Goal: Communication & Community: Answer question/provide support

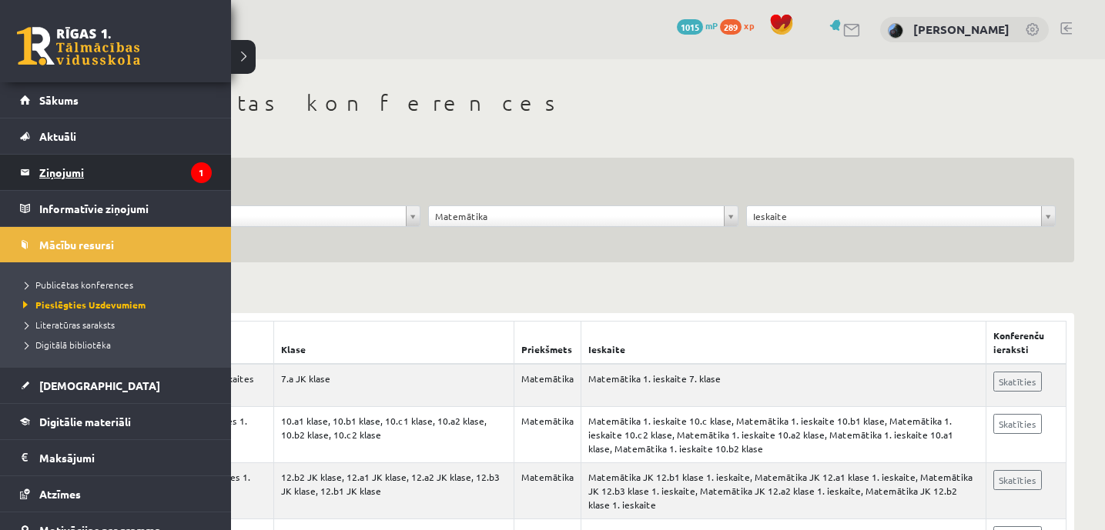
scroll to position [1153, 0]
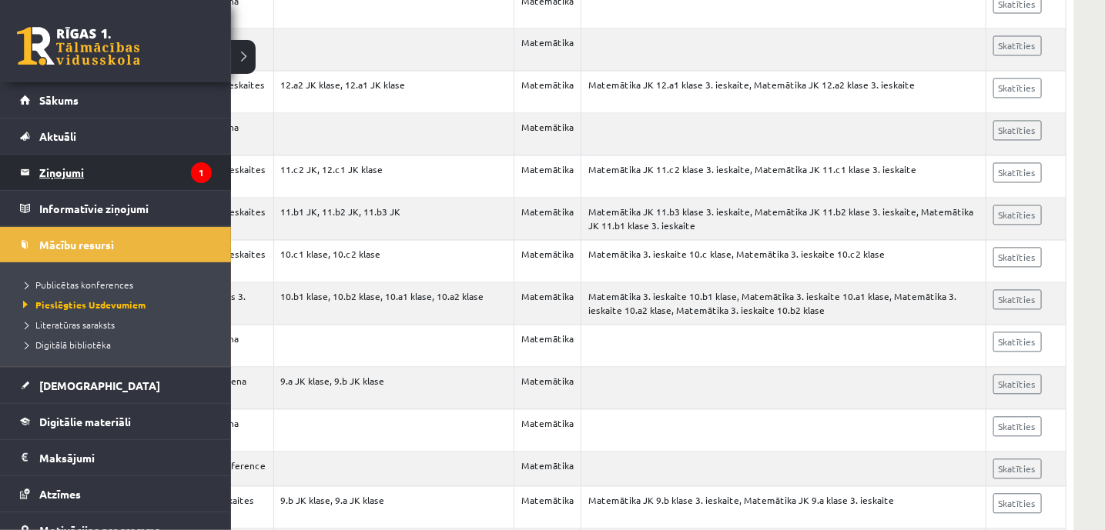
click at [42, 162] on legend "Ziņojumi 1" at bounding box center [125, 172] width 172 height 35
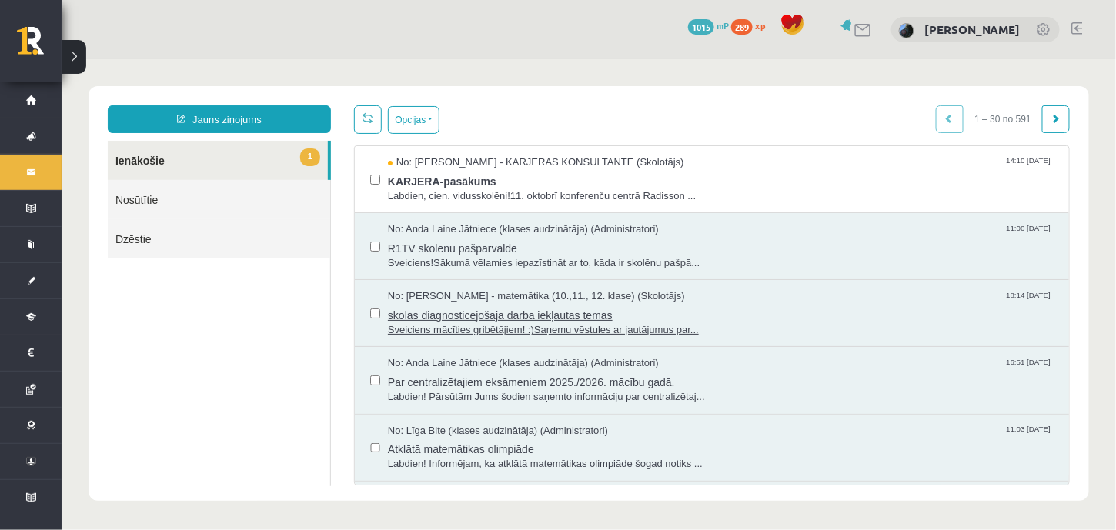
click at [520, 315] on span "skolas diagnosticējošajā darbā iekļautās tēmas" at bounding box center [720, 312] width 666 height 19
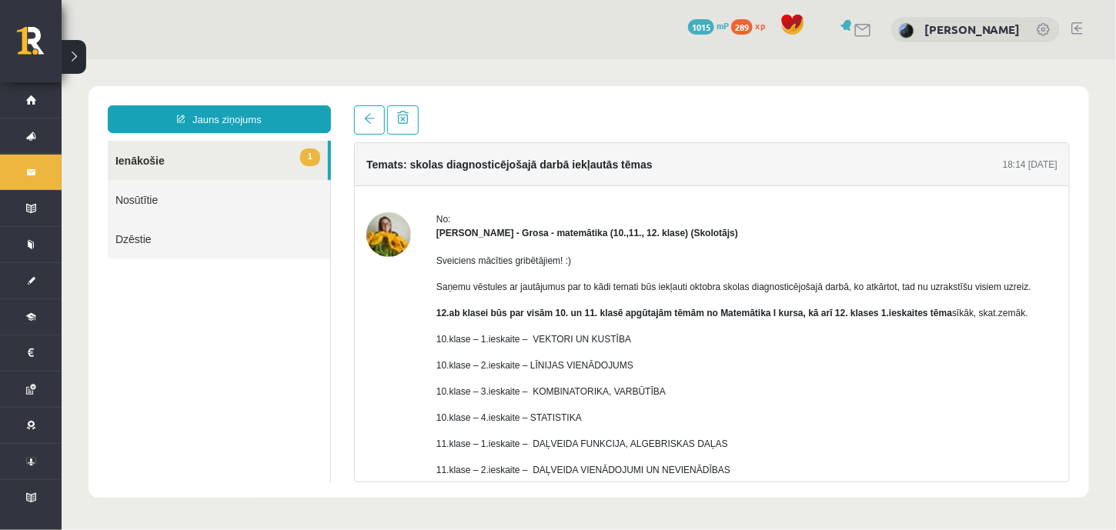
click at [136, 157] on link "1 Ienākošie" at bounding box center [217, 159] width 220 height 39
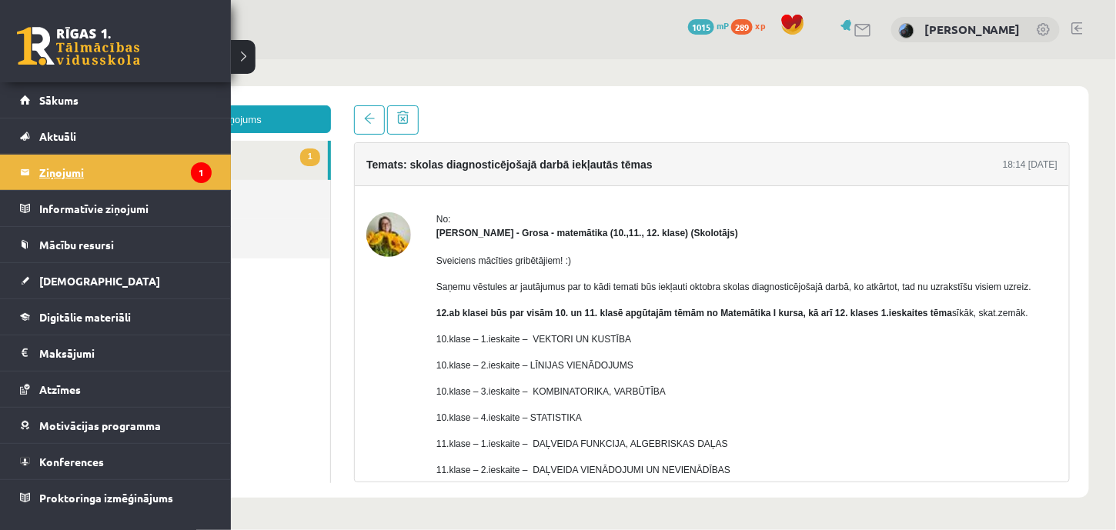
click at [47, 172] on legend "Ziņojumi 1" at bounding box center [125, 172] width 172 height 35
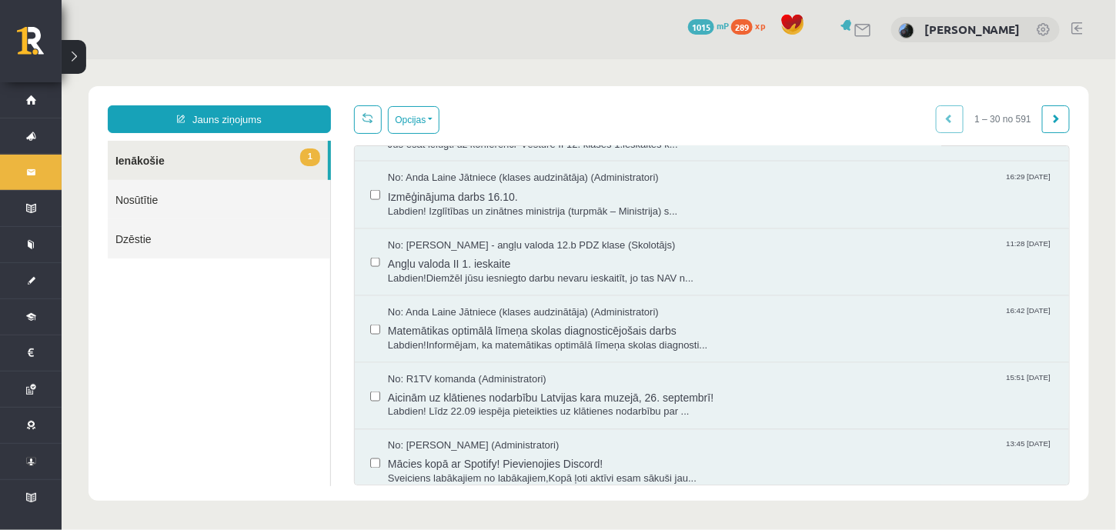
scroll to position [741, 0]
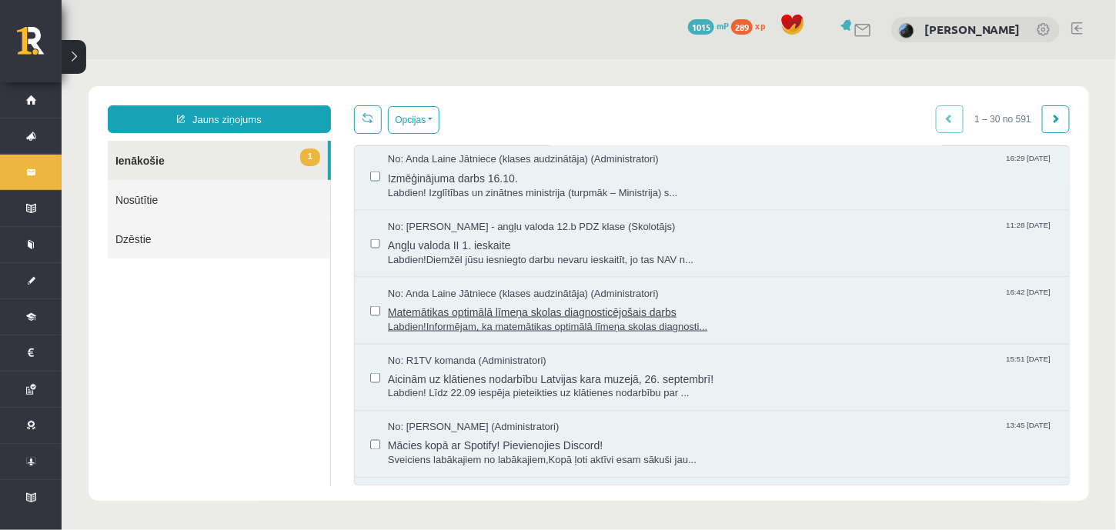
click at [600, 300] on span "Matemātikas optimālā līmeņa skolas diagnosticējošais darbs" at bounding box center [720, 309] width 666 height 19
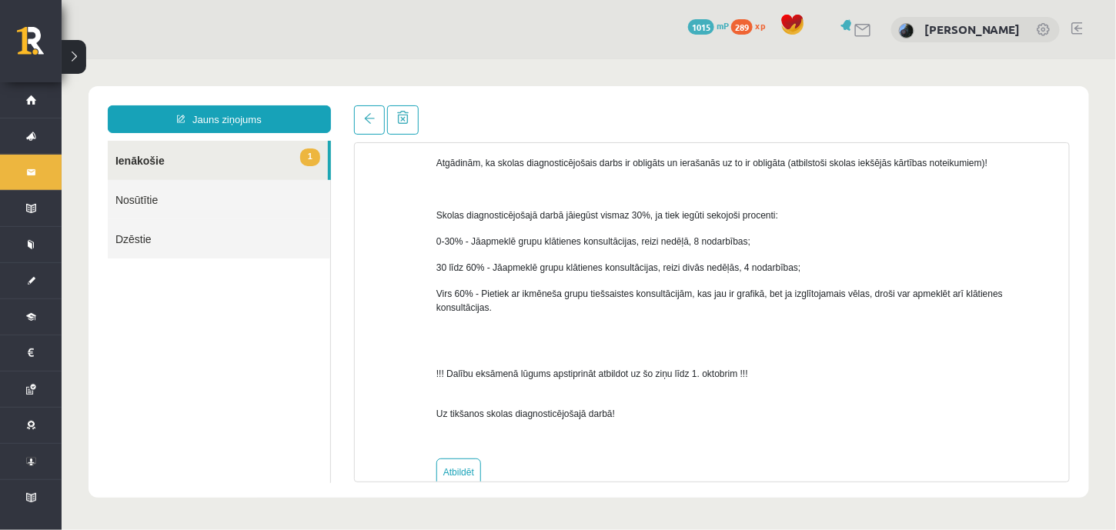
scroll to position [846, 0]
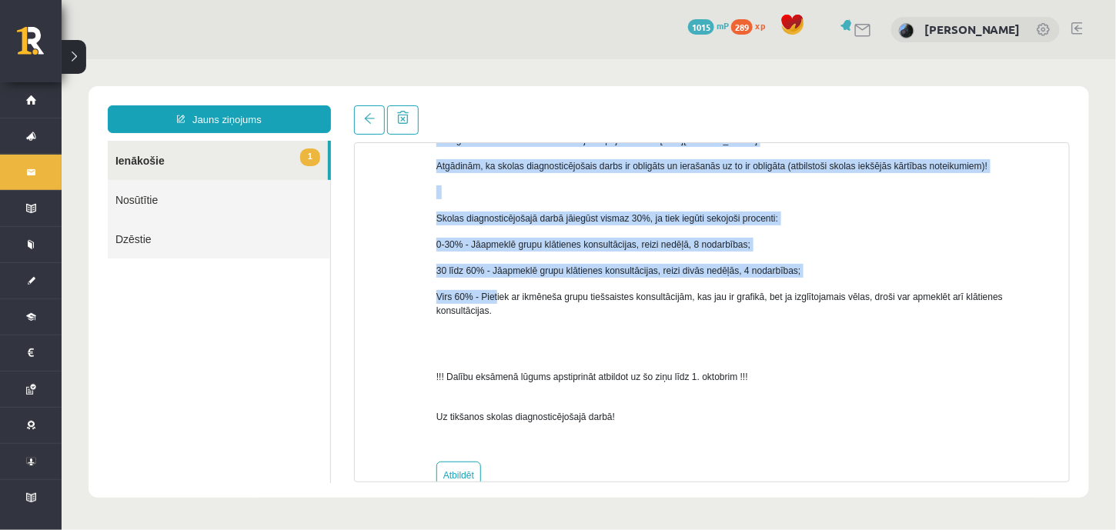
drag, startPoint x: 422, startPoint y: 214, endPoint x: 495, endPoint y: 294, distance: 108.4
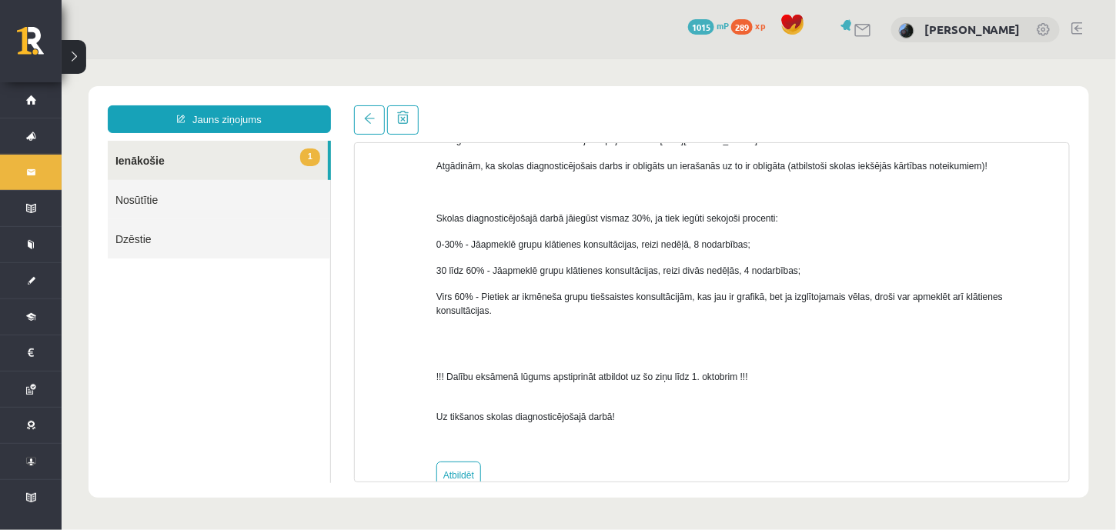
click at [438, 216] on span "Skolas diagnosticējošajā darbā jāiegūst vismaz 30%, ja tiek iegūti sekojoši pro…" at bounding box center [607, 217] width 342 height 11
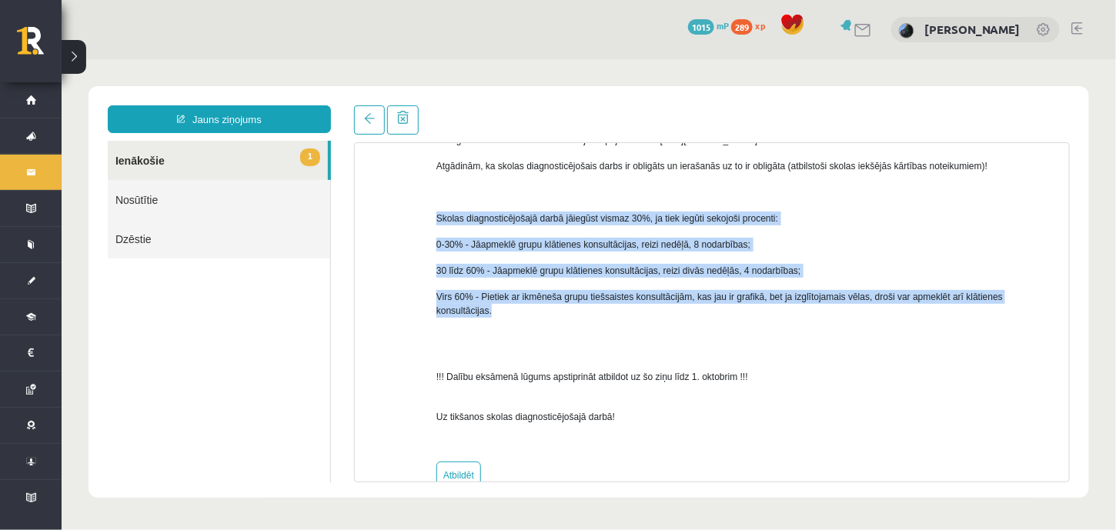
drag, startPoint x: 435, startPoint y: 216, endPoint x: 510, endPoint y: 309, distance: 120.0
copy div "Skolas diagnosticējošajā darbā jāiegūst vismaz 30%, ja tiek iegūti sekojoši pro…"
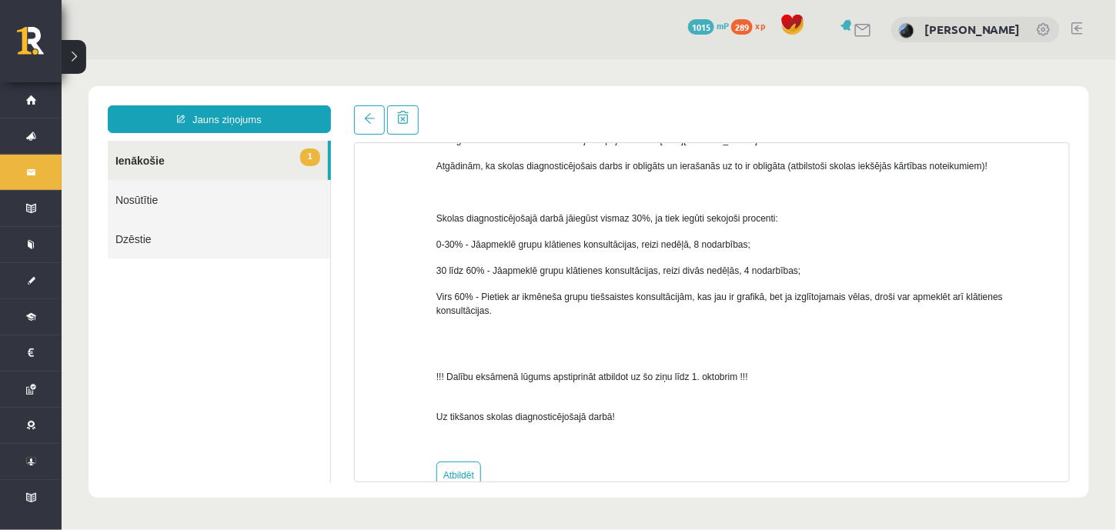
click at [596, 356] on p "!!! Dalību eksāmenā lūgums apstiprināt atbildot uz šo ziņu līdz 1. oktobrim !!!" at bounding box center [746, 370] width 621 height 28
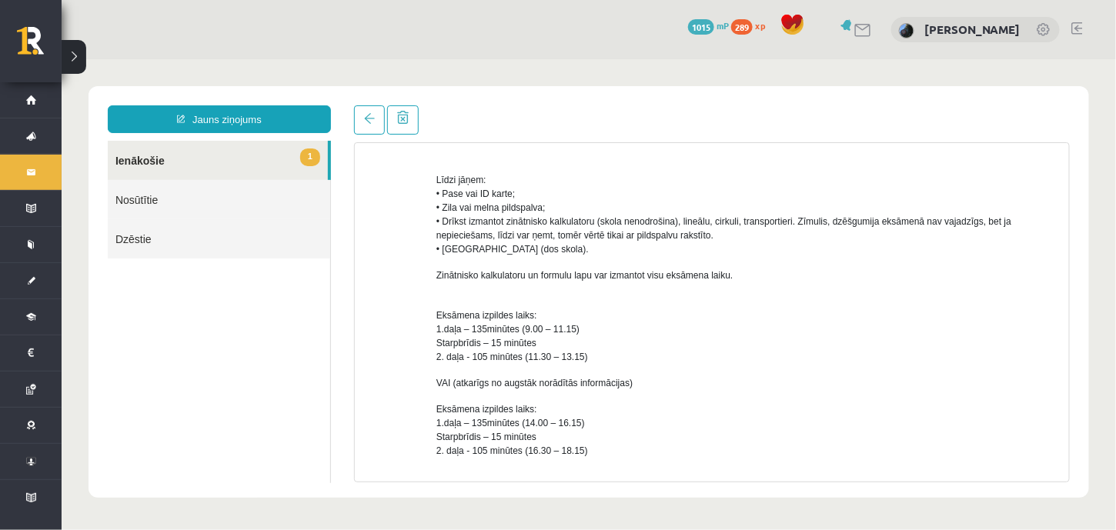
scroll to position [368, 0]
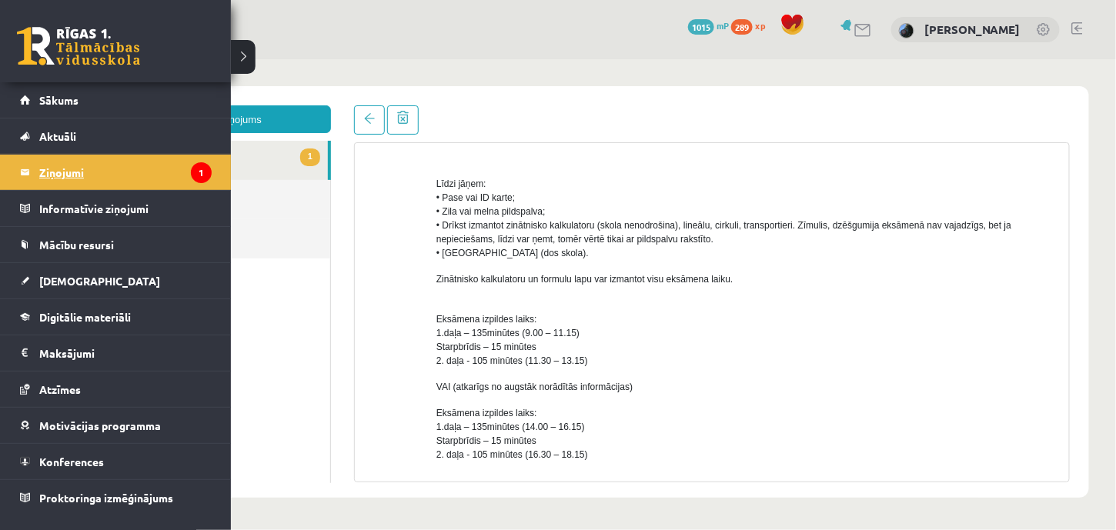
click at [63, 172] on legend "Ziņojumi 1" at bounding box center [125, 172] width 172 height 35
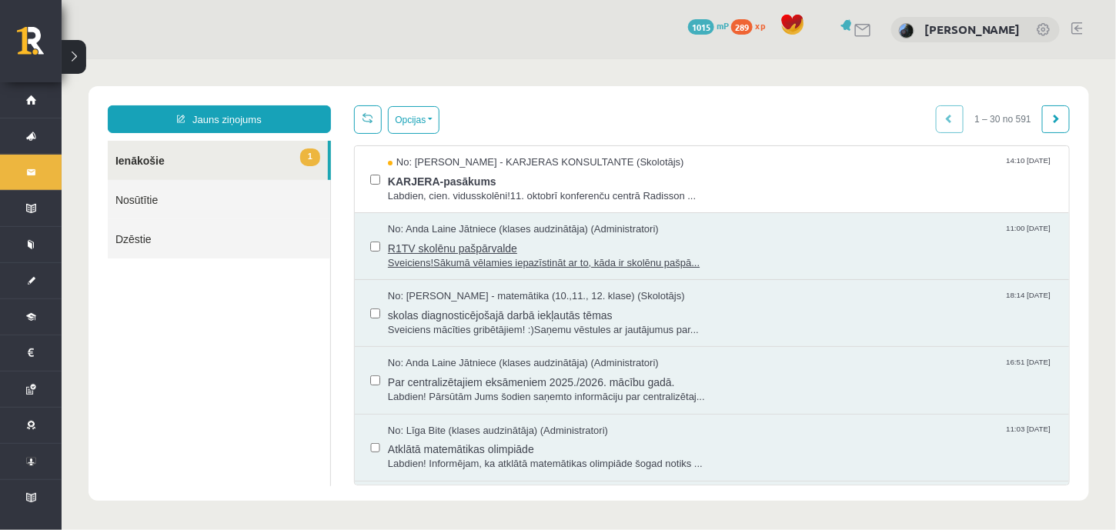
scroll to position [0, 0]
click at [475, 309] on span "skolas diagnosticējošajā darbā iekļautās tēmas" at bounding box center [720, 312] width 666 height 19
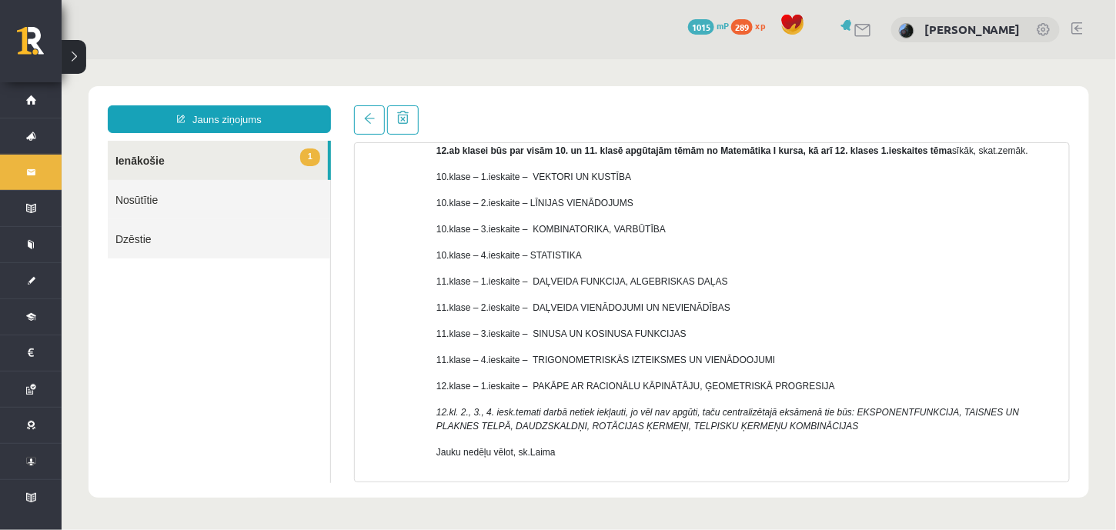
scroll to position [160, 0]
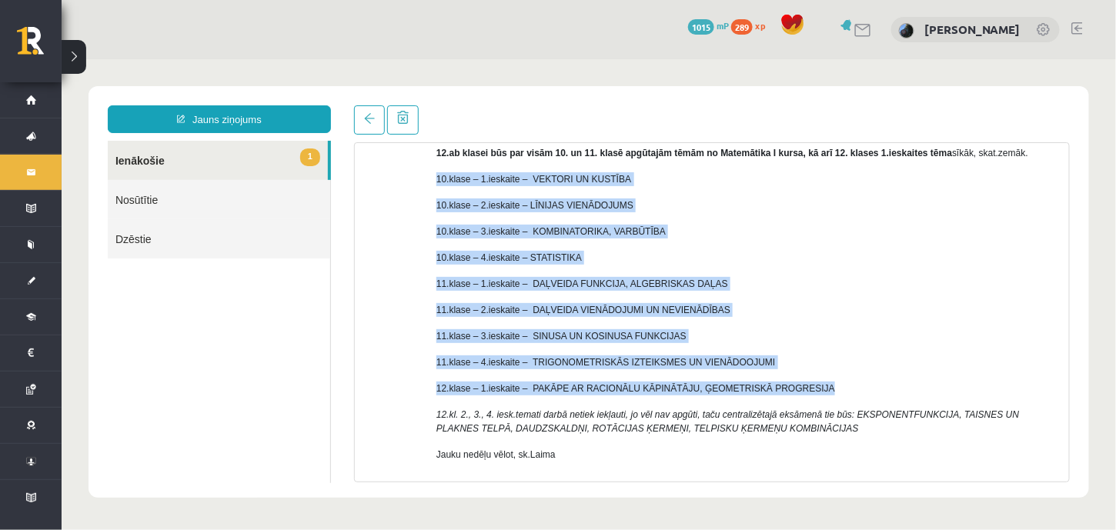
drag, startPoint x: 427, startPoint y: 179, endPoint x: 813, endPoint y: 383, distance: 436.3
click at [813, 383] on div "No: [PERSON_NAME] - matemātika (10.,11., 12. klase) (Skolotājs) Sveiciens mācīt…" at bounding box center [711, 289] width 691 height 475
copy div "10.klase – 1.ieskaite – VEKTORI UN KUSTĪBA 10.klase – 2.ieskaite – LĪNIJAS VIEN…"
